Goal: Task Accomplishment & Management: Use online tool/utility

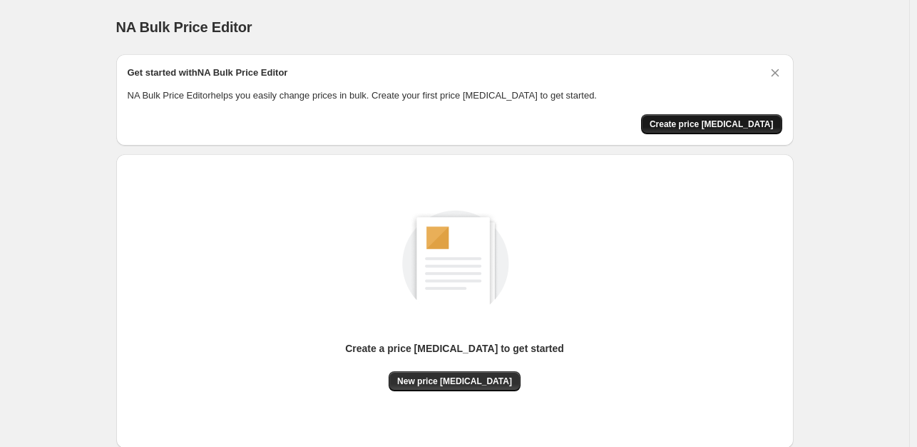
click at [736, 126] on span "Create price [MEDICAL_DATA]" at bounding box center [712, 123] width 124 height 11
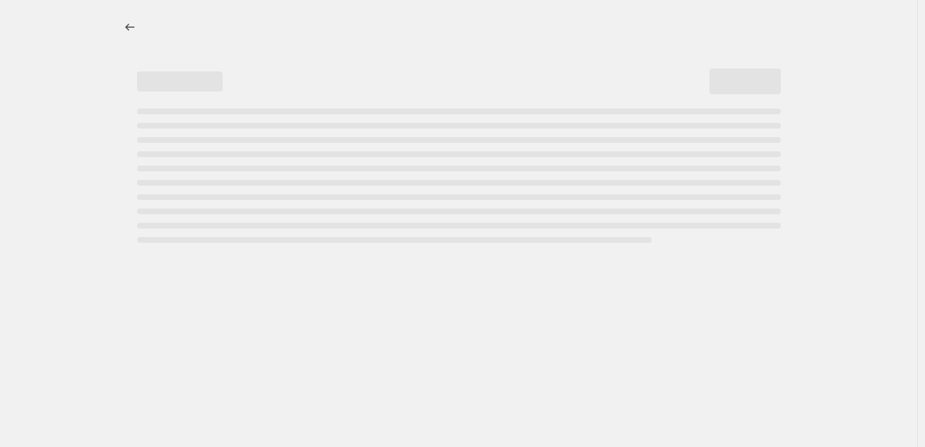
select select "percentage"
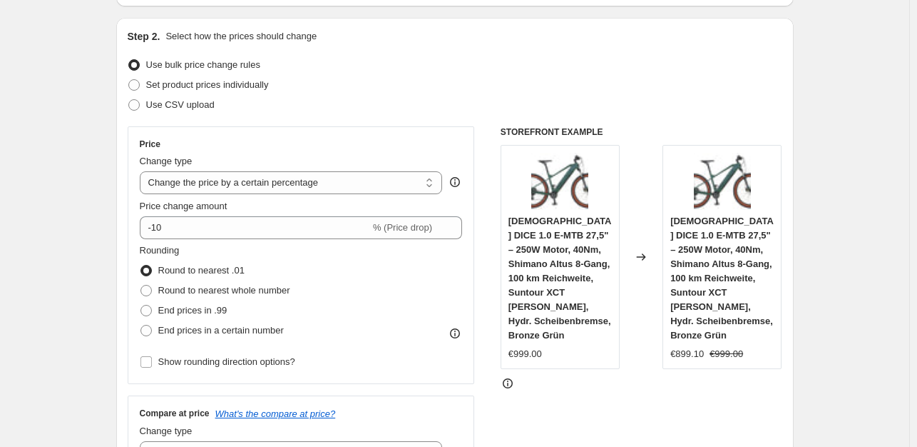
scroll to position [143, 0]
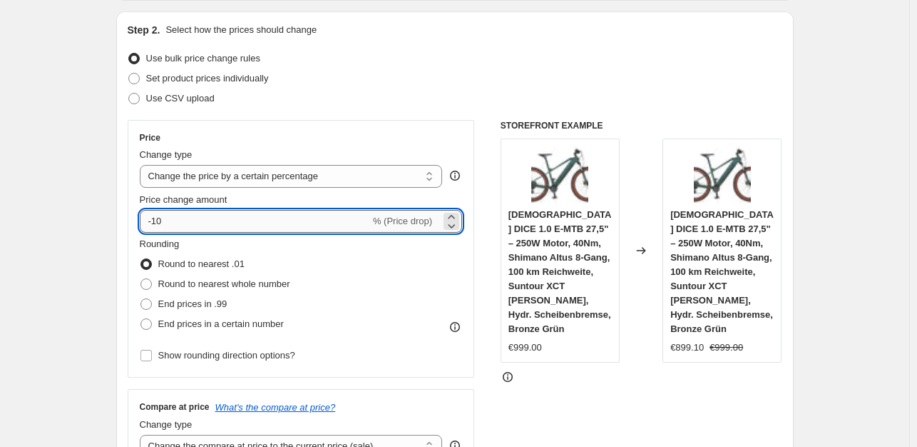
click at [209, 223] on input "-10" at bounding box center [255, 221] width 230 height 23
type input "-1"
type input "-35"
click at [203, 303] on span "End prices in .99" at bounding box center [192, 303] width 69 height 11
click at [141, 299] on input "End prices in .99" at bounding box center [141, 298] width 1 height 1
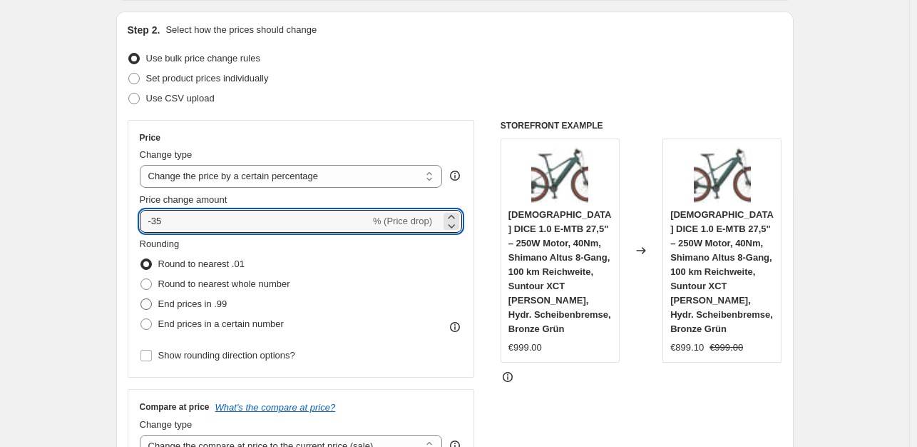
radio input "true"
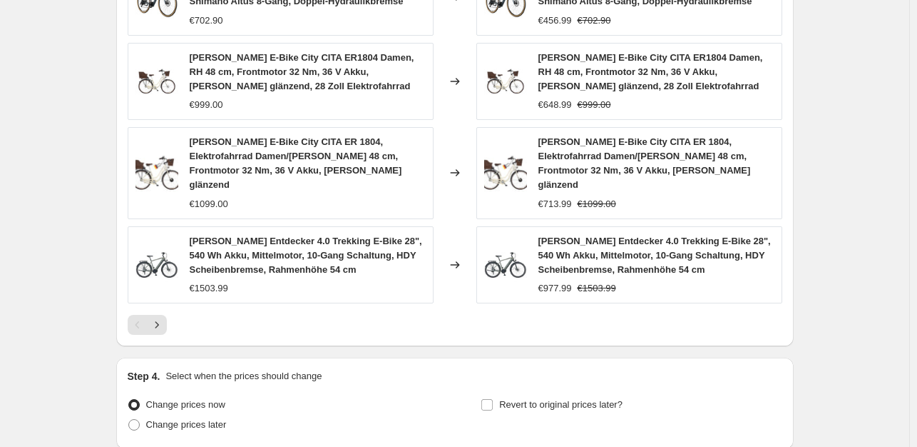
scroll to position [1073, 0]
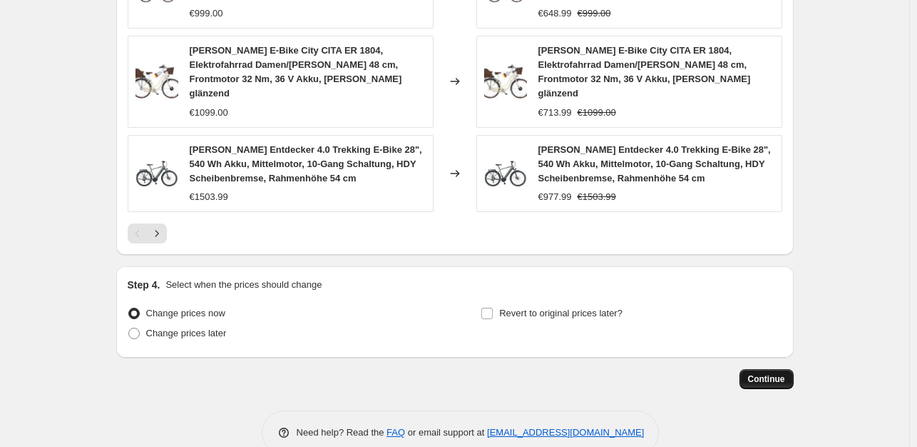
click at [778, 369] on button "Continue" at bounding box center [767, 379] width 54 height 20
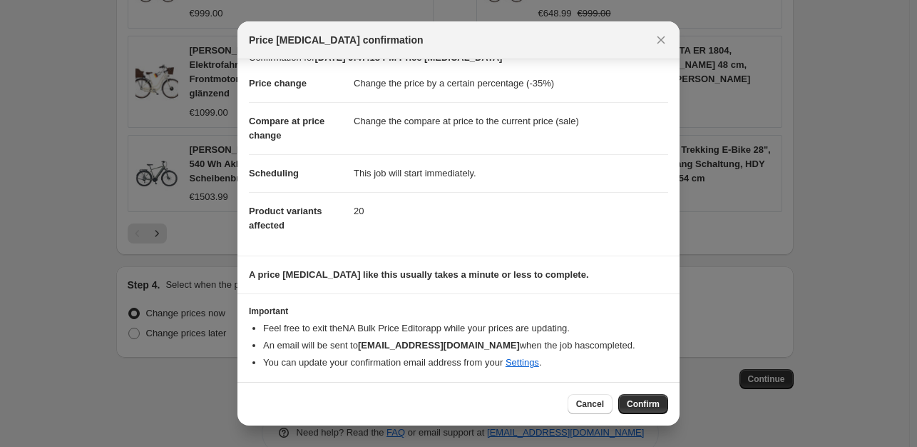
scroll to position [21, 0]
click at [649, 400] on span "Confirm" at bounding box center [643, 403] width 33 height 11
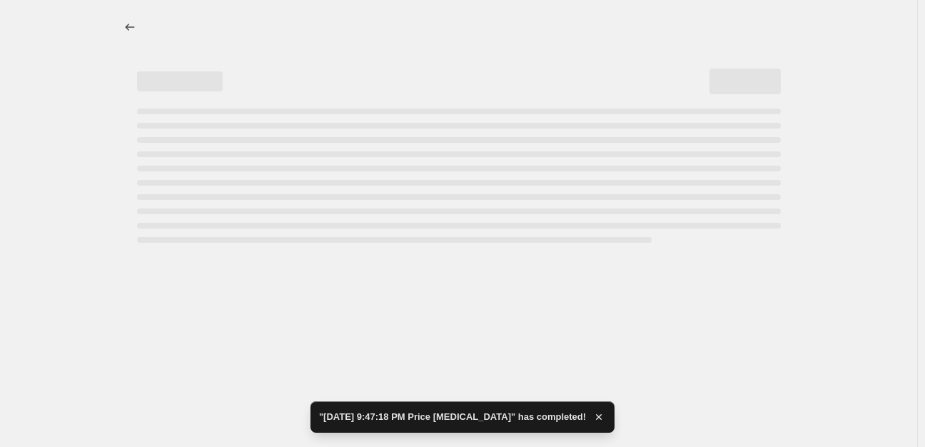
select select "percentage"
